Goal: Transaction & Acquisition: Download file/media

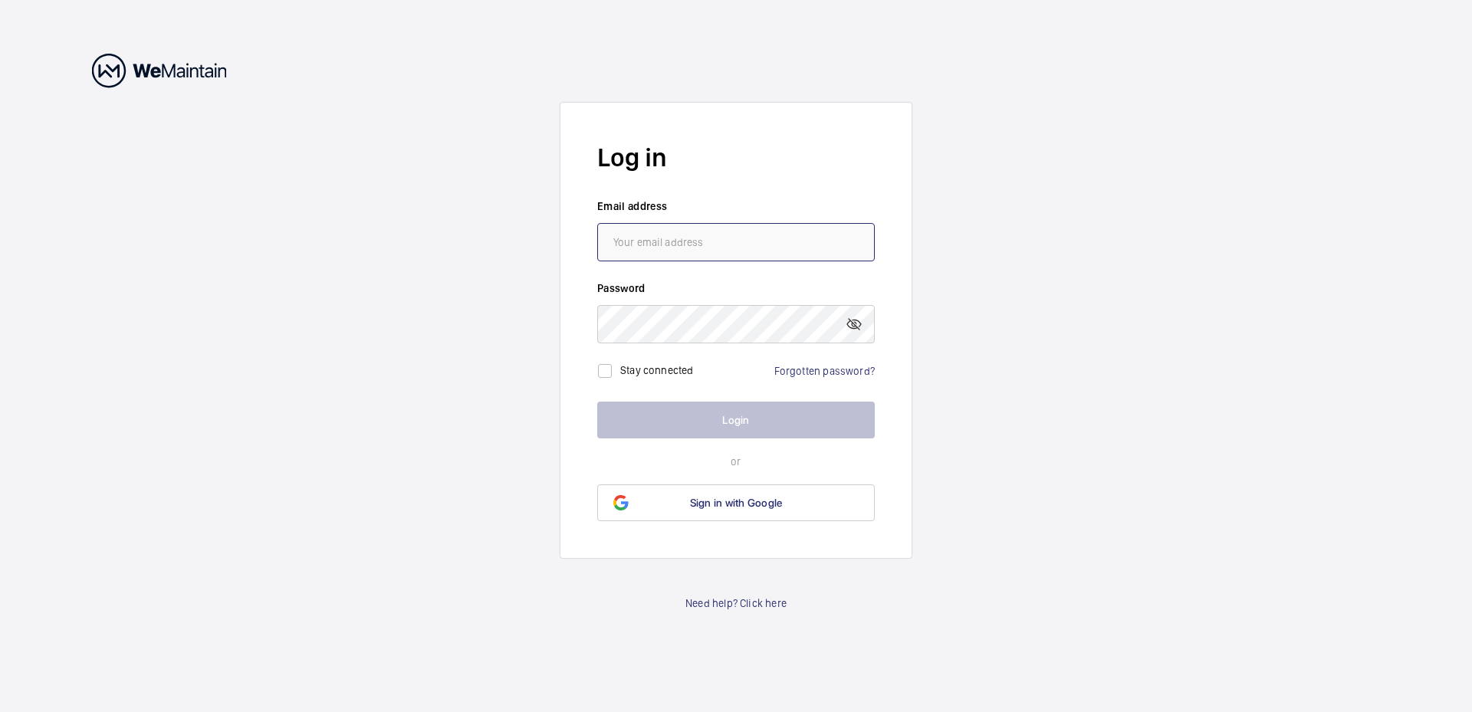
drag, startPoint x: 0, startPoint y: 0, endPoint x: 654, endPoint y: 238, distance: 695.8
click at [654, 238] on input "email" at bounding box center [736, 242] width 278 height 38
type input "[DOMAIN_NAME][EMAIL_ADDRESS][DOMAIN_NAME]"
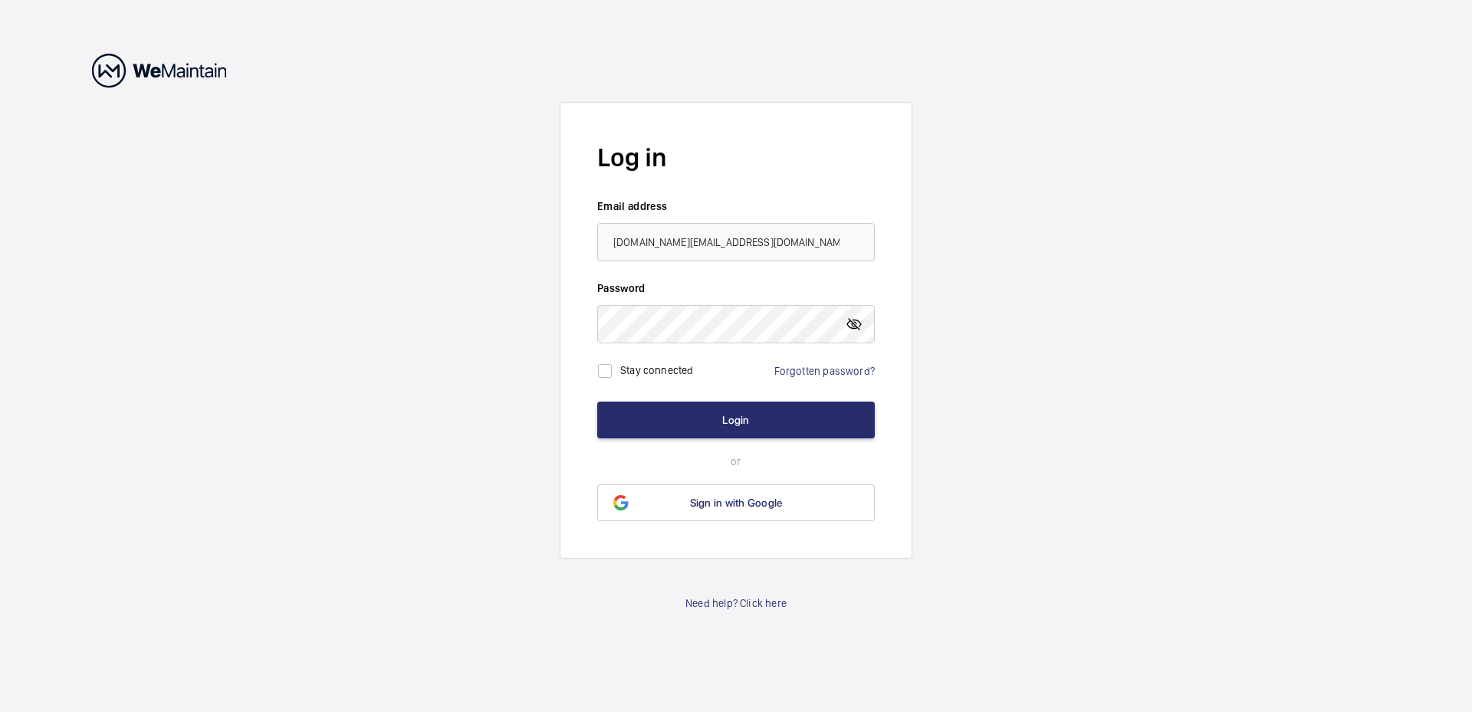
click at [857, 329] on mat-icon at bounding box center [854, 324] width 18 height 18
click at [602, 370] on input "checkbox" at bounding box center [605, 371] width 31 height 31
checkbox input "true"
click at [691, 414] on button "Login" at bounding box center [736, 420] width 278 height 37
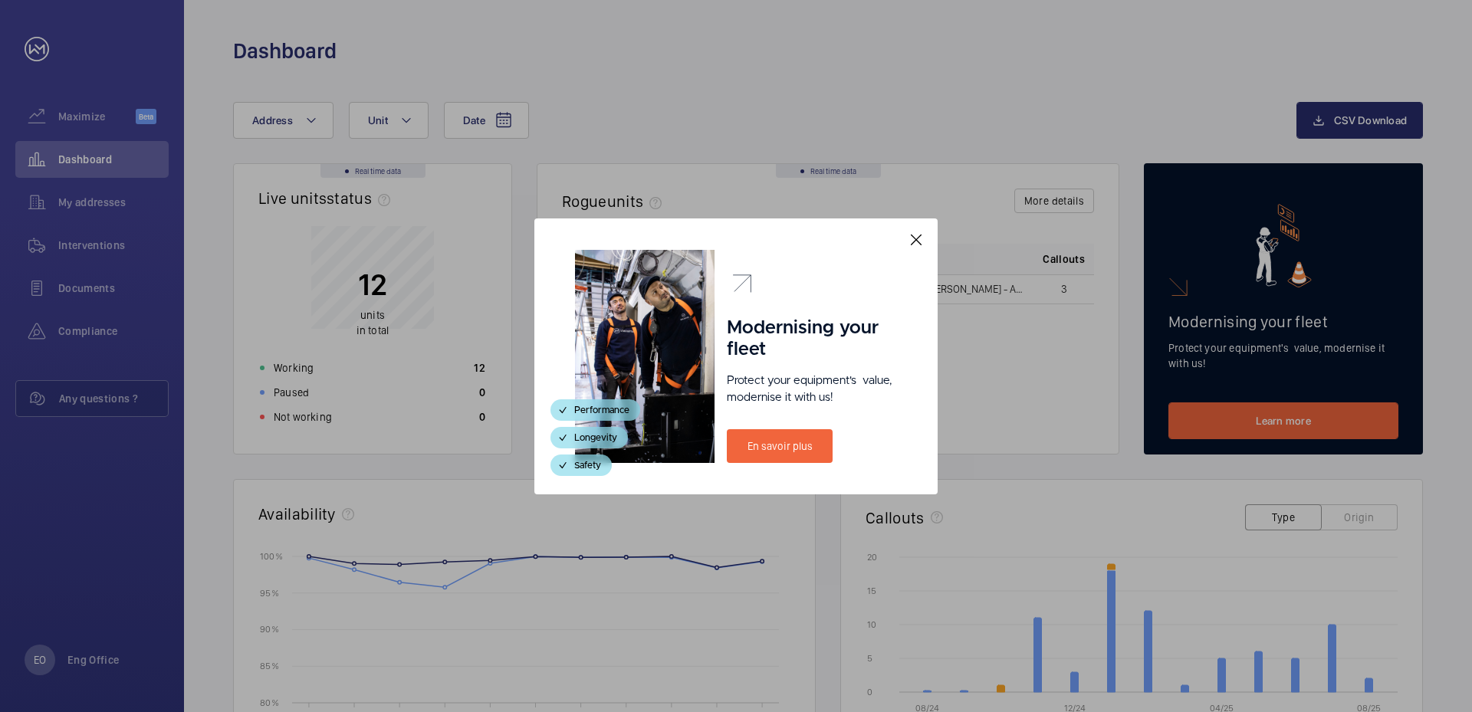
click at [915, 238] on mat-icon at bounding box center [916, 240] width 18 height 18
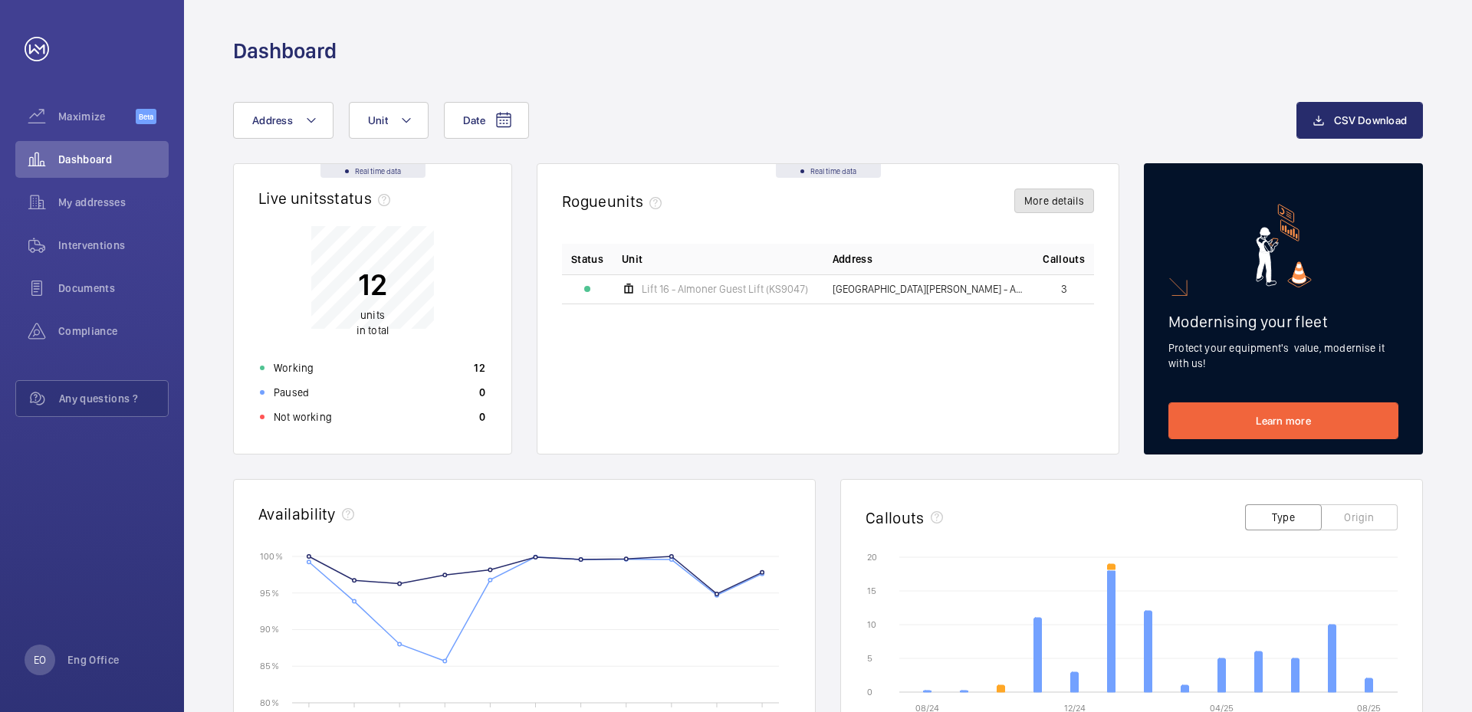
click at [1071, 205] on button "More details" at bounding box center [1054, 201] width 80 height 25
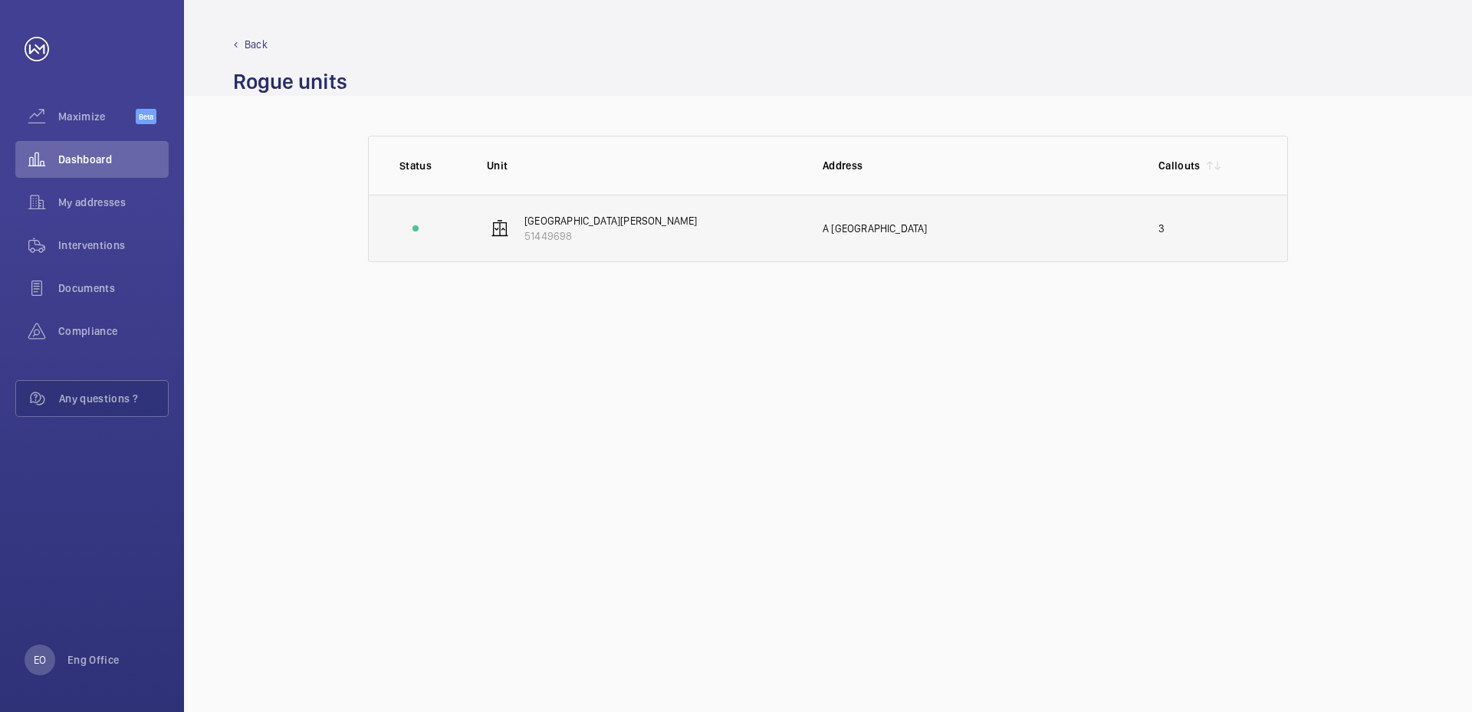
click at [929, 238] on td "A [GEOGRAPHIC_DATA]" at bounding box center [966, 228] width 336 height 67
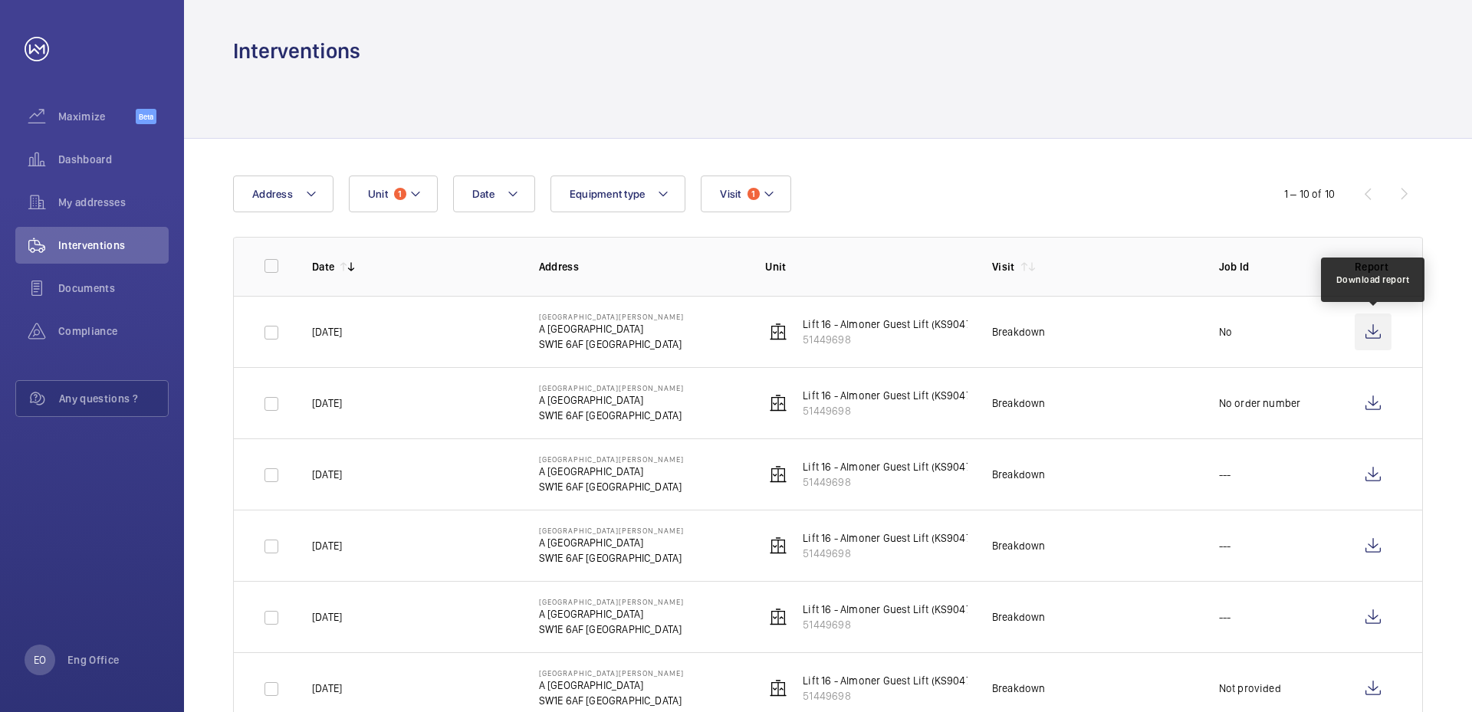
click at [1378, 330] on wm-front-icon-button at bounding box center [1373, 332] width 37 height 37
click at [1375, 331] on wm-front-icon-button at bounding box center [1373, 332] width 37 height 37
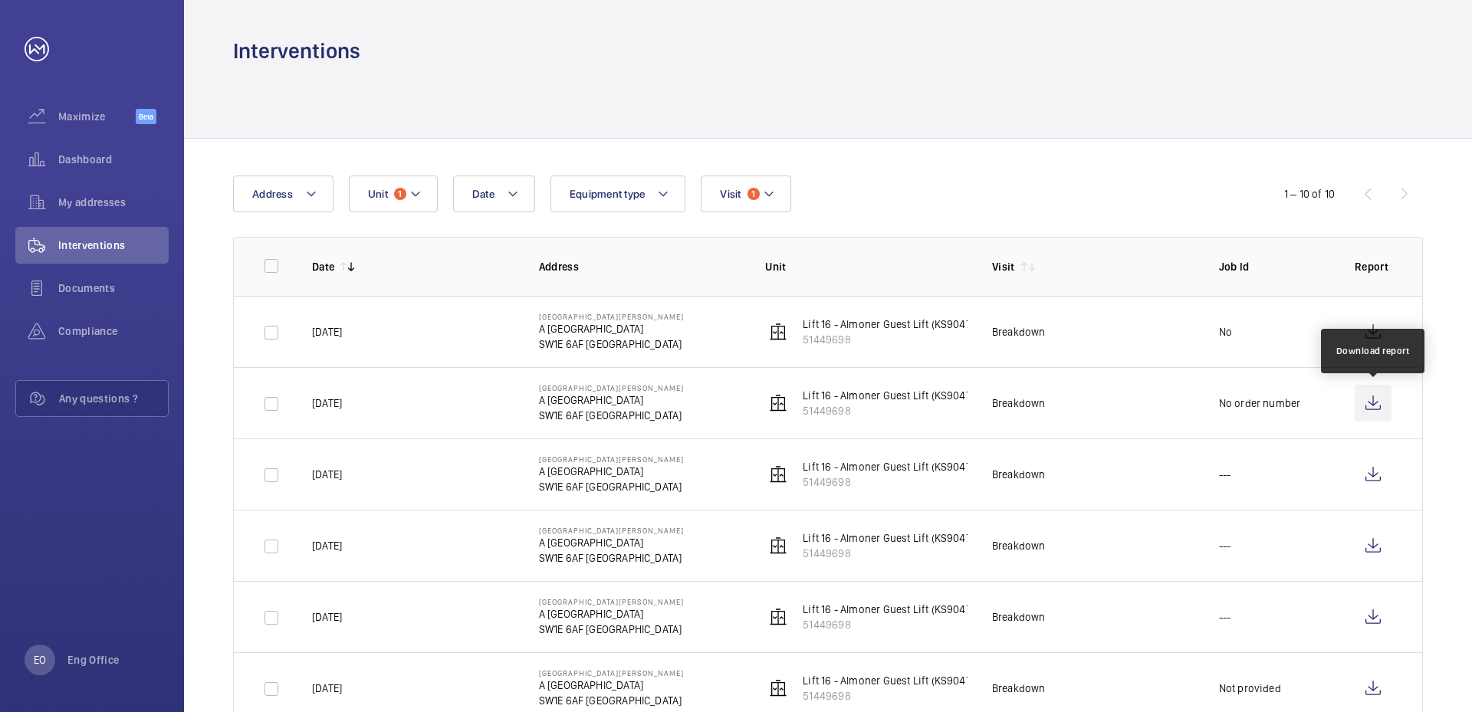
click at [1368, 402] on wm-front-icon-button at bounding box center [1373, 403] width 37 height 37
